Goal: Information Seeking & Learning: Learn about a topic

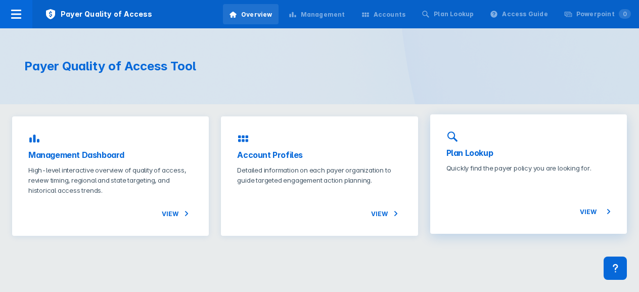
click at [478, 151] on h3 "Plan Lookup" at bounding box center [528, 153] width 164 height 12
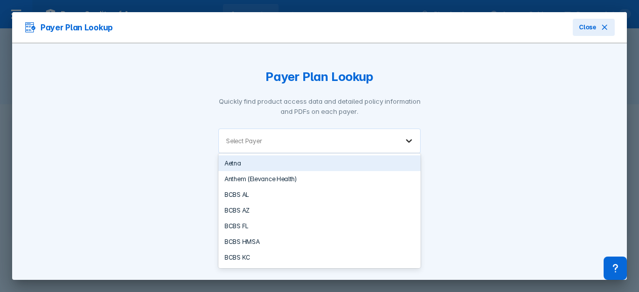
click at [409, 149] on div at bounding box center [409, 140] width 22 height 22
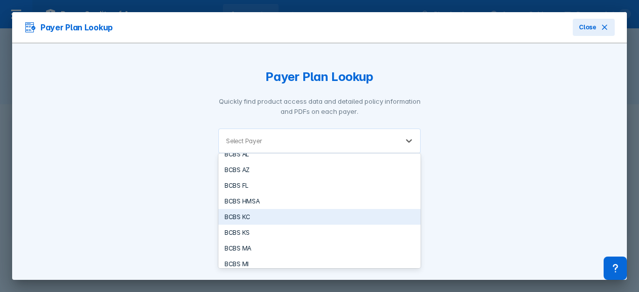
scroll to position [47, 0]
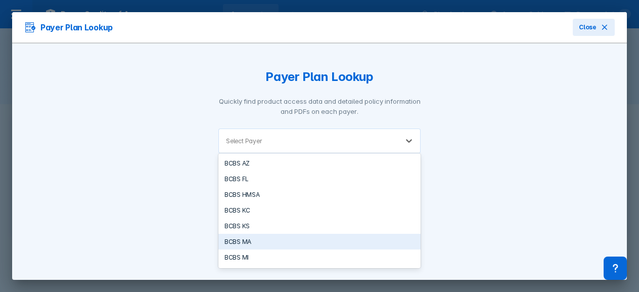
click at [366, 234] on div "BCBS MA" at bounding box center [319, 242] width 202 height 16
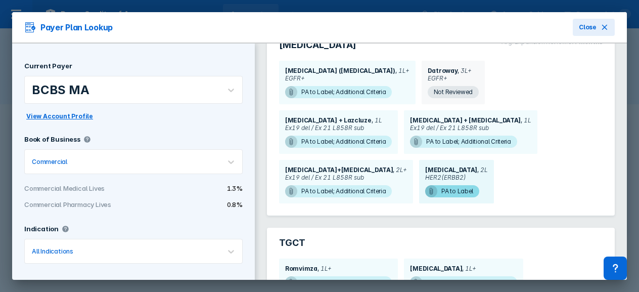
scroll to position [371, 0]
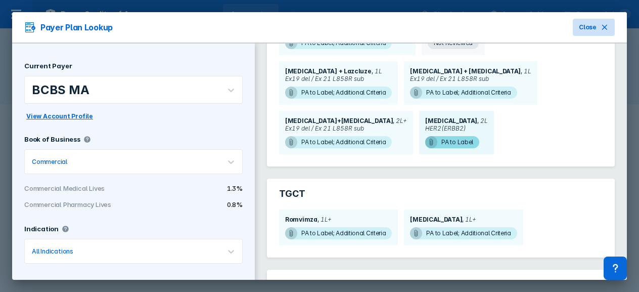
click at [590, 34] on button "Close" at bounding box center [594, 27] width 42 height 17
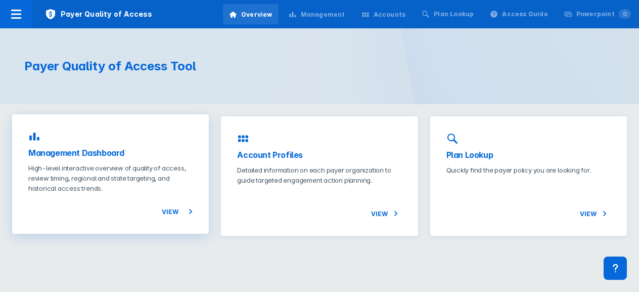
click at [171, 225] on div "Management Dashboard High-level interactive overview of quality of access, revi…" at bounding box center [110, 173] width 197 height 119
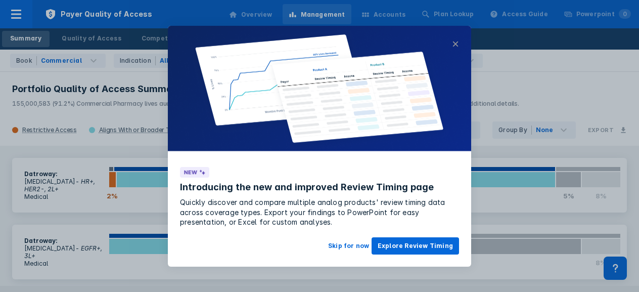
click at [455, 49] on button "×" at bounding box center [455, 44] width 7 height 12
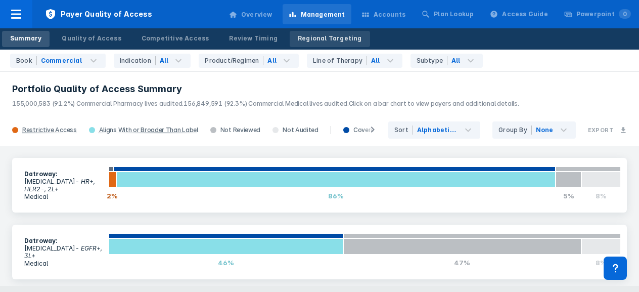
click at [306, 39] on div "Regional Targeting" at bounding box center [330, 38] width 64 height 9
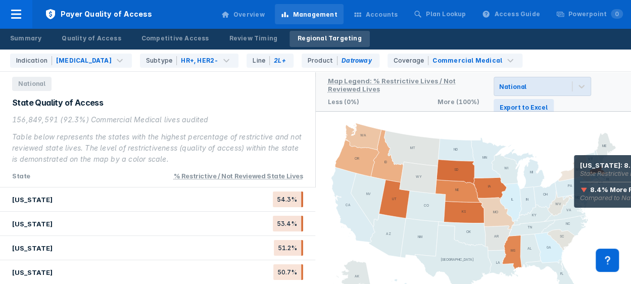
click at [574, 169] on icon at bounding box center [579, 170] width 41 height 31
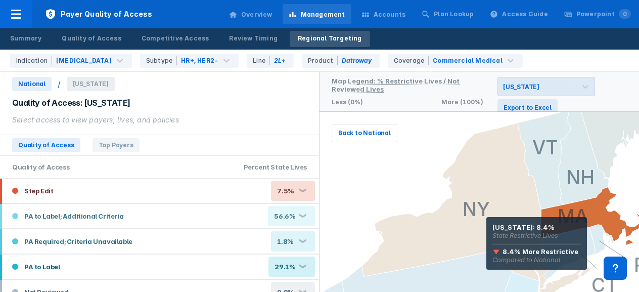
click at [486, 231] on icon at bounding box center [479, 213] width 235 height 180
